Goal: Task Accomplishment & Management: Use online tool/utility

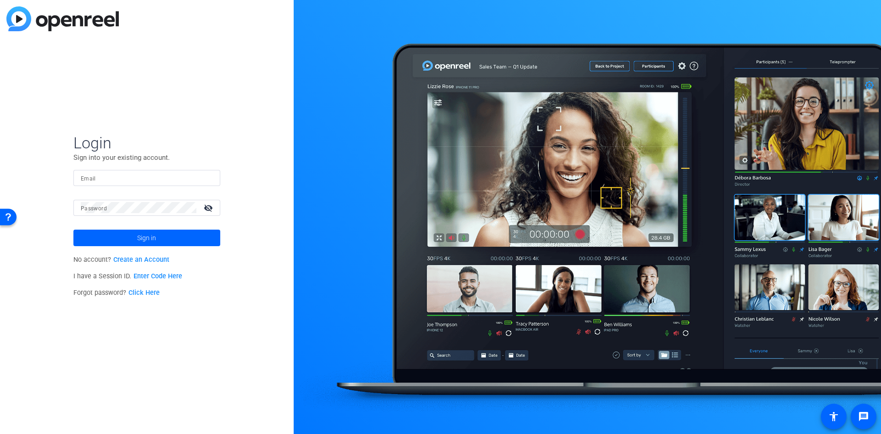
click at [149, 173] on input "Email" at bounding box center [147, 177] width 132 height 11
type input "[EMAIL_ADDRESS][DOMAIN_NAME]"
click at [73, 230] on button "Sign in" at bounding box center [146, 238] width 147 height 17
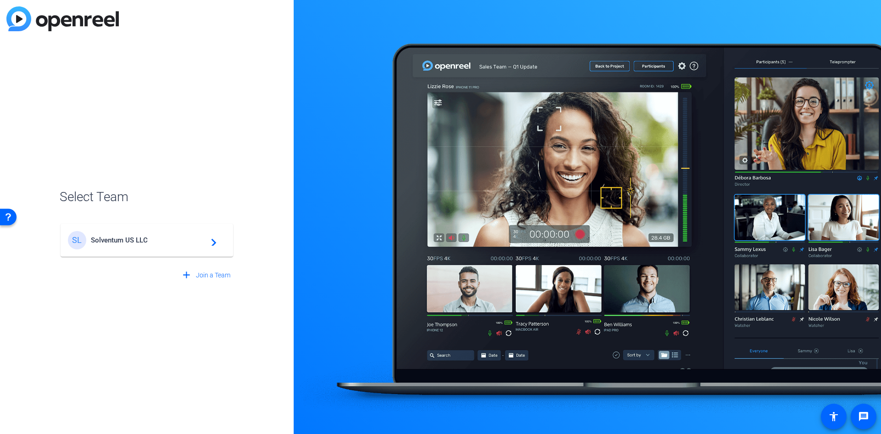
click at [141, 233] on div "SL Solventum US LLC navigate_next" at bounding box center [147, 240] width 158 height 18
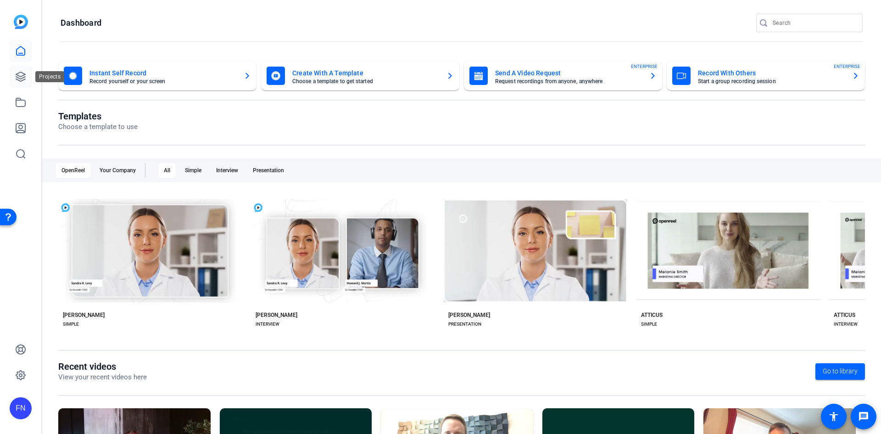
click at [28, 76] on link at bounding box center [21, 77] width 22 height 22
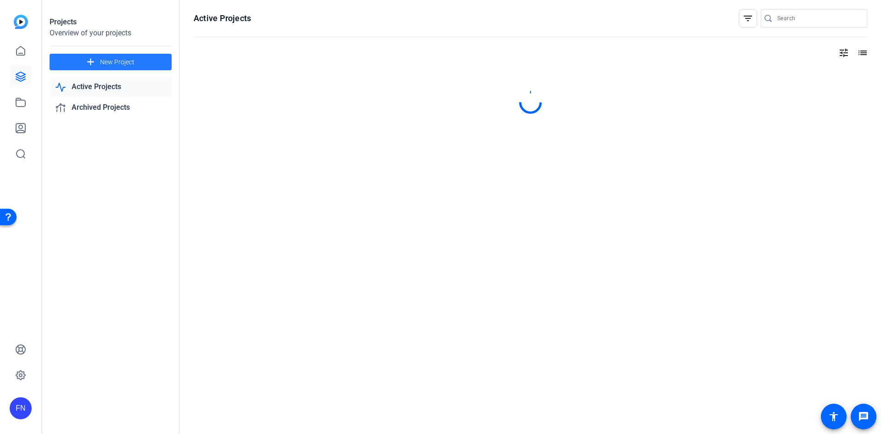
click at [122, 60] on span "New Project" at bounding box center [117, 62] width 34 height 10
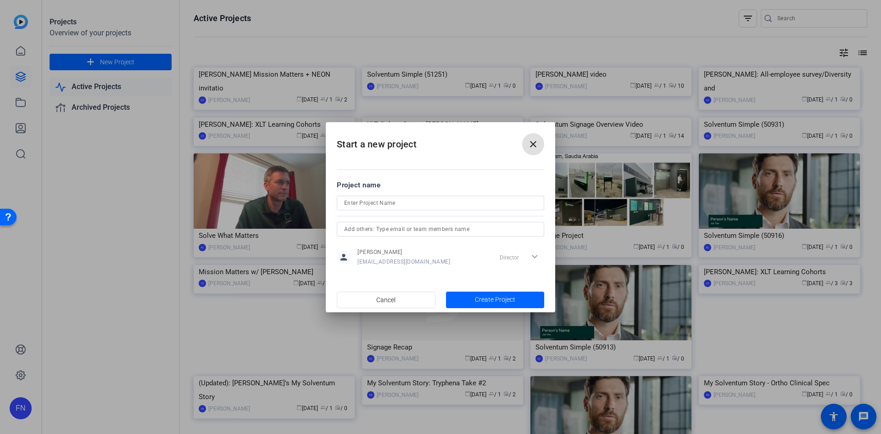
click at [365, 205] on input at bounding box center [440, 202] width 193 height 11
type input "Ara: Annual Benefits Enrollment"
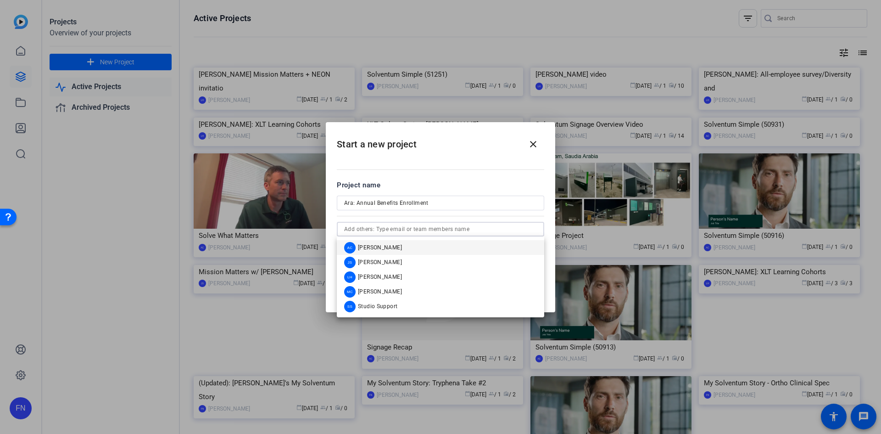
click at [434, 231] on input "text" at bounding box center [440, 229] width 193 height 11
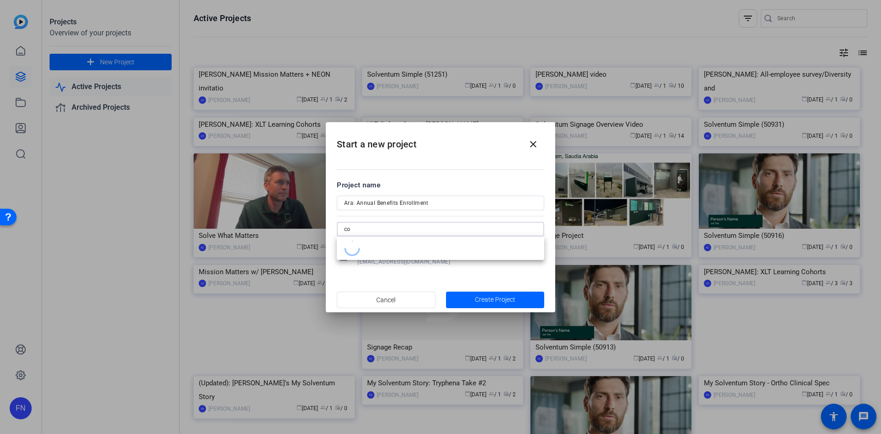
type input "c"
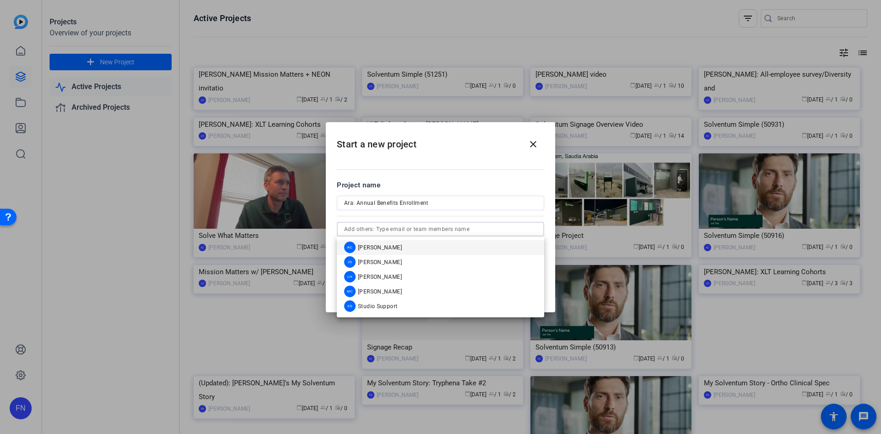
click at [494, 174] on mat-dialog-content "Project name Ara: Annual Benefits Enrollment person [PERSON_NAME] [EMAIL_ADDRES…" at bounding box center [441, 223] width 230 height 128
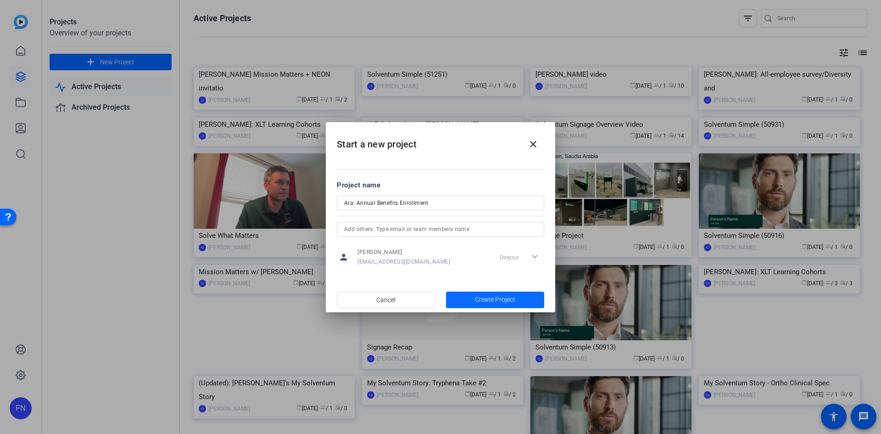
click at [503, 298] on span "Create Project" at bounding box center [495, 300] width 40 height 10
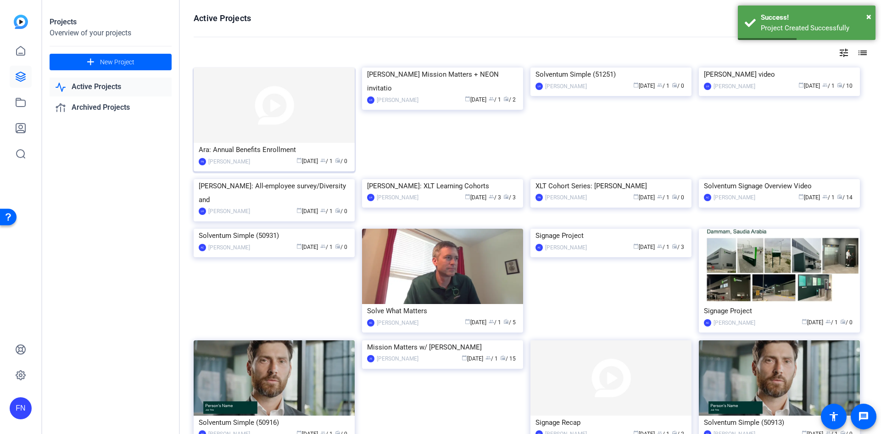
click at [274, 149] on div "Ara: Annual Benefits Enrollment" at bounding box center [274, 150] width 151 height 14
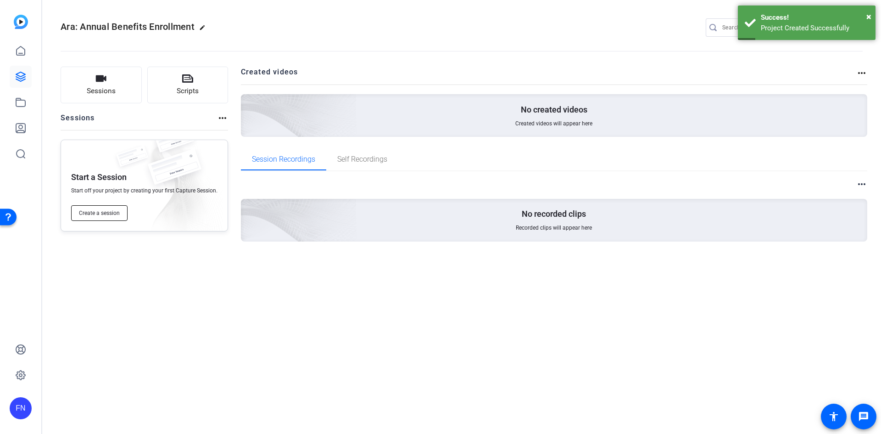
click at [107, 216] on span "Create a session" at bounding box center [99, 212] width 41 height 7
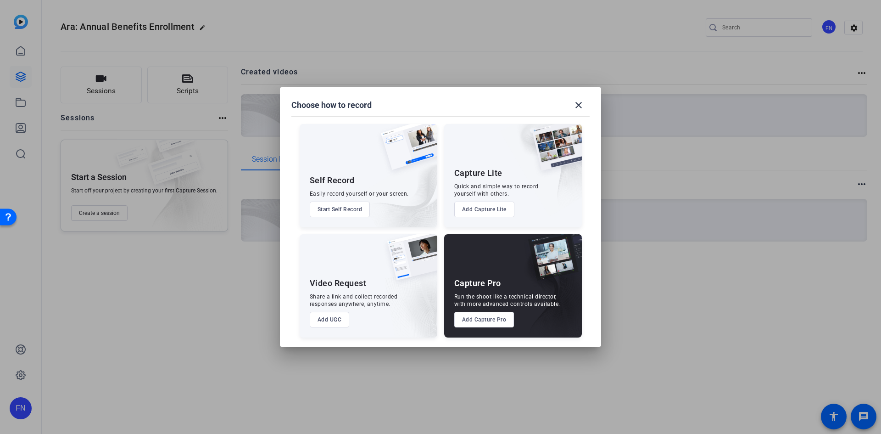
click at [502, 321] on button "Add Capture Pro" at bounding box center [484, 320] width 60 height 16
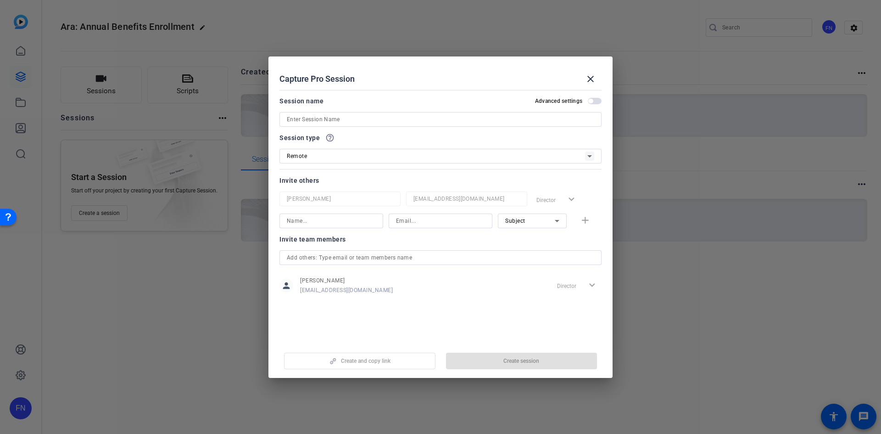
click at [318, 108] on div "Session name Advanced settings" at bounding box center [441, 110] width 322 height 31
click at [324, 118] on input at bounding box center [441, 119] width 308 height 11
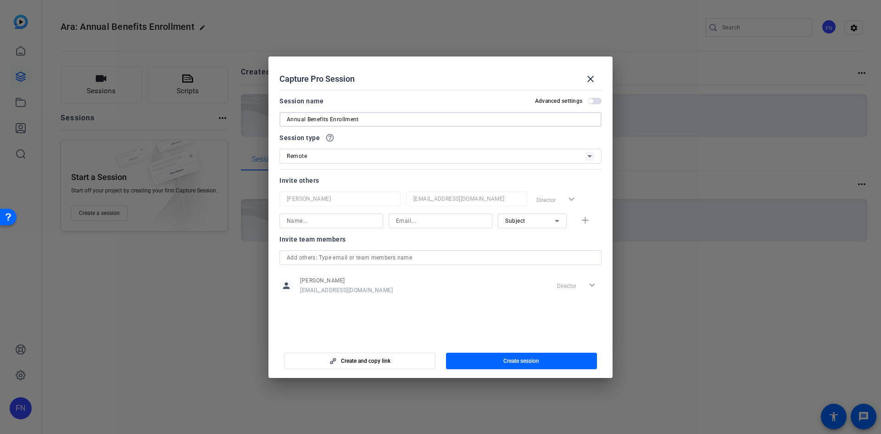
type input "Annual Benefits Enrollment"
click at [332, 219] on input at bounding box center [331, 220] width 89 height 11
type input "c"
type input "[PERSON_NAME]"
type input "[EMAIL_ADDRESS][DOMAIN_NAME]"
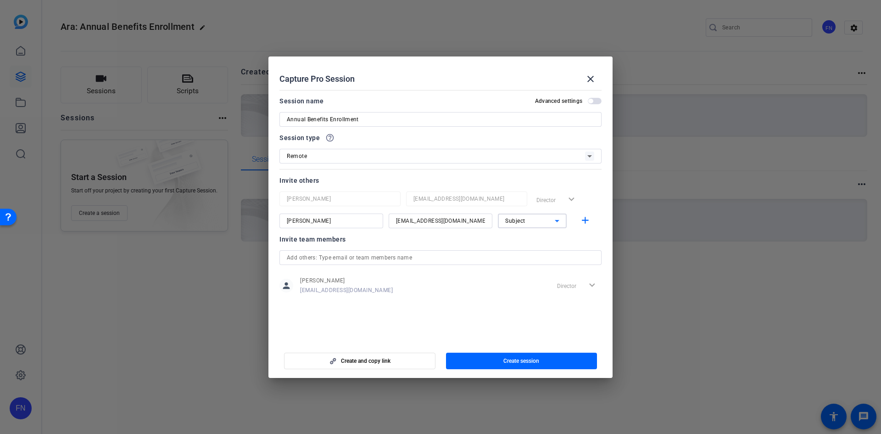
click at [527, 225] on div "Subject" at bounding box center [530, 220] width 50 height 11
click at [526, 242] on span "Collaborator" at bounding box center [522, 239] width 34 height 11
click at [460, 238] on div "Invite team members" at bounding box center [441, 239] width 322 height 11
click at [582, 220] on mat-icon "add" at bounding box center [585, 220] width 11 height 11
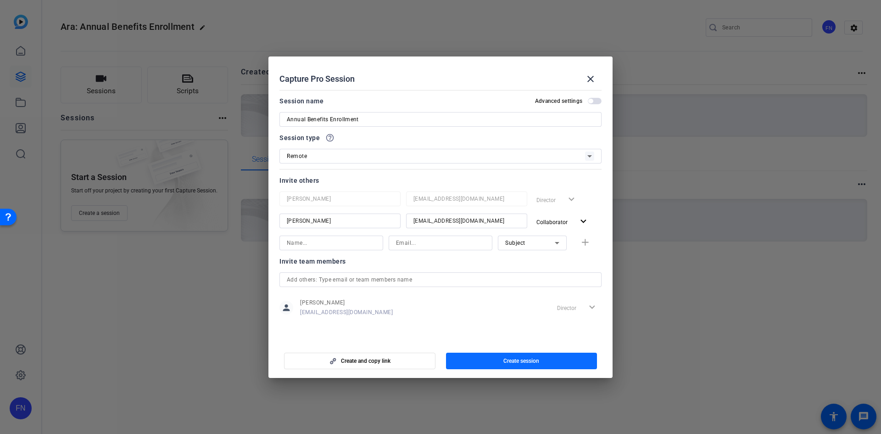
click at [489, 365] on span "button" at bounding box center [521, 361] width 151 height 22
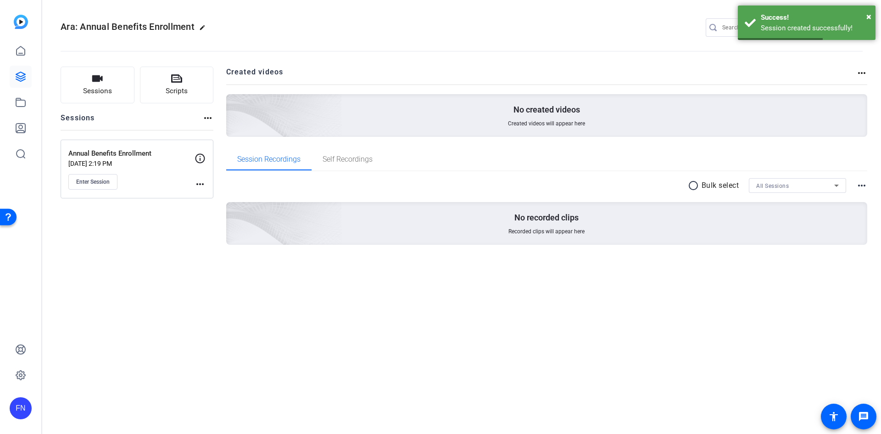
click at [205, 184] on mat-icon "more_horiz" at bounding box center [200, 184] width 11 height 11
click at [228, 200] on span "Edit Session" at bounding box center [223, 197] width 42 height 11
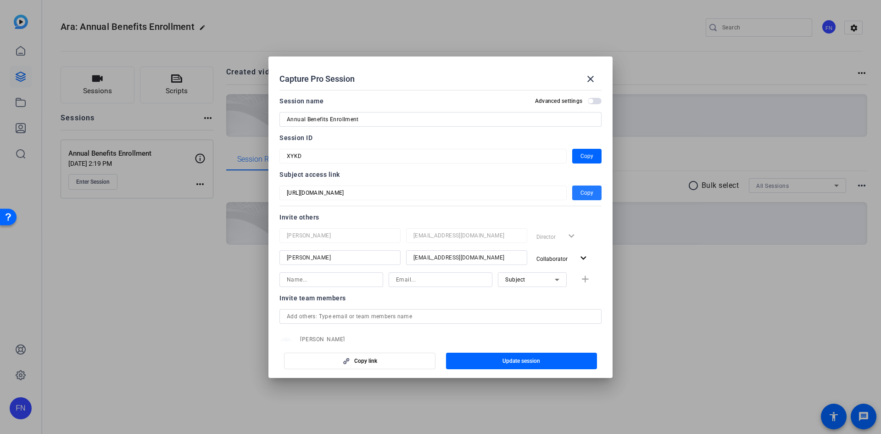
click at [581, 192] on span "Copy" at bounding box center [587, 192] width 13 height 11
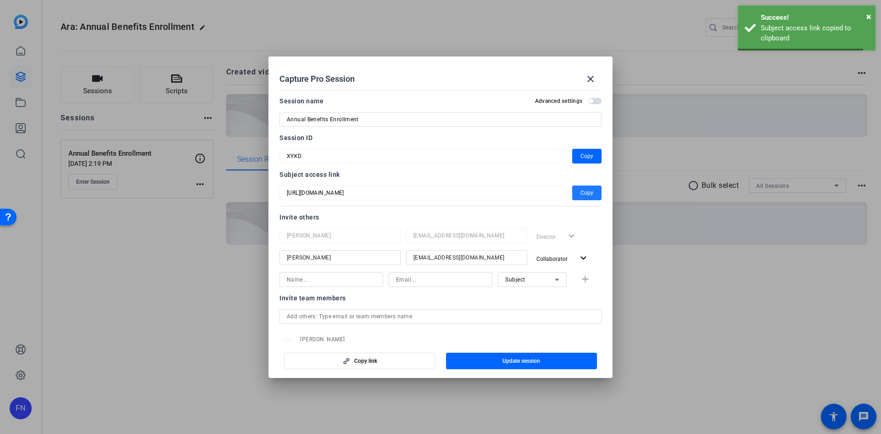
click at [581, 192] on span "Copy" at bounding box center [587, 192] width 13 height 11
click at [592, 81] on mat-icon "close" at bounding box center [590, 78] width 11 height 11
